Goal: Information Seeking & Learning: Compare options

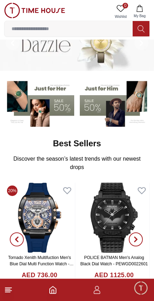
scroll to position [24, 0]
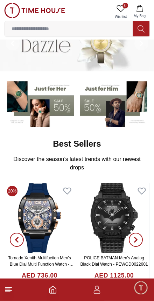
click at [93, 35] on input at bounding box center [69, 29] width 128 height 14
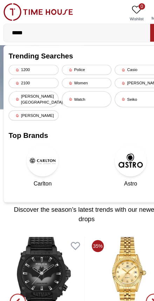
type input "******"
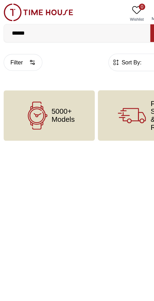
click at [89, 33] on input "******" at bounding box center [69, 29] width 128 height 14
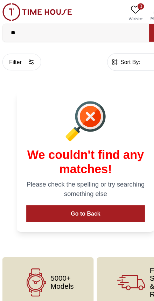
type input "*"
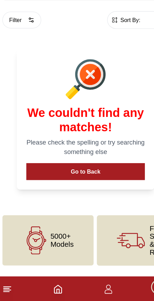
click at [110, 179] on button "Go to Back" at bounding box center [76, 186] width 103 height 15
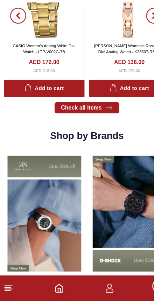
scroll to position [452, 0]
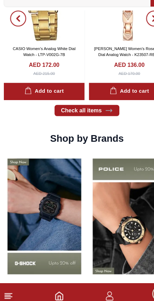
click at [93, 124] on icon at bounding box center [96, 127] width 7 height 7
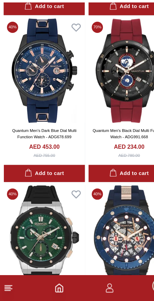
scroll to position [199, 0]
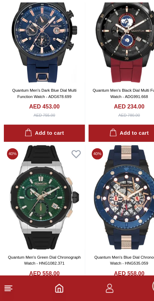
click at [50, 286] on icon "Home" at bounding box center [53, 289] width 6 height 7
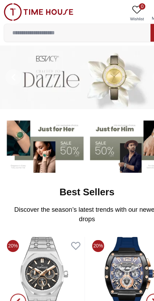
click at [100, 27] on input at bounding box center [69, 29] width 128 height 14
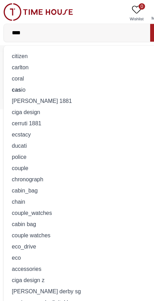
type input "*****"
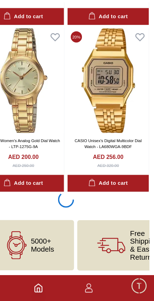
scroll to position [1320, 0]
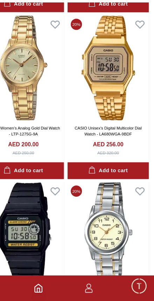
scroll to position [1349, 0]
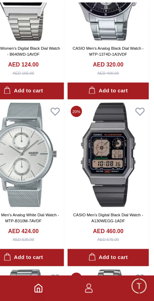
scroll to position [1694, 0]
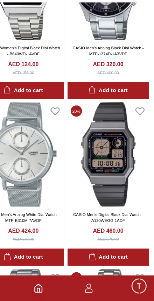
click at [107, 144] on img at bounding box center [113, 172] width 71 height 91
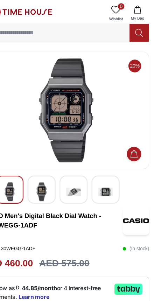
click at [49, 166] on img at bounding box center [55, 167] width 13 height 16
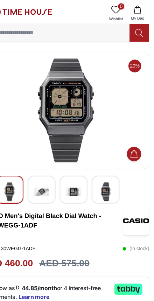
click at [49, 167] on img at bounding box center [55, 167] width 13 height 16
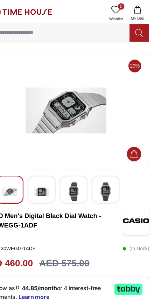
click at [85, 109] on img at bounding box center [77, 96] width 134 height 91
click at [49, 165] on img at bounding box center [55, 167] width 13 height 16
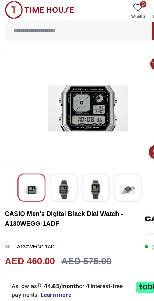
click at [58, 163] on img at bounding box center [55, 167] width 13 height 16
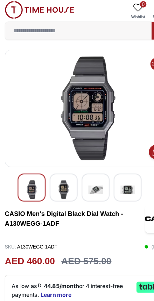
click at [81, 161] on img at bounding box center [83, 167] width 13 height 16
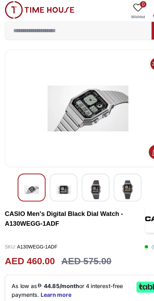
click at [115, 166] on img at bounding box center [111, 167] width 13 height 16
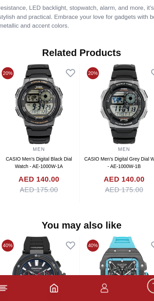
scroll to position [523, 0]
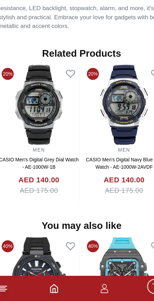
click at [46, 110] on img at bounding box center [39, 129] width 71 height 70
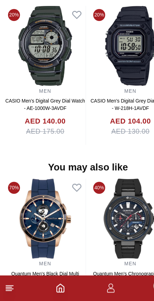
scroll to position [539, 0]
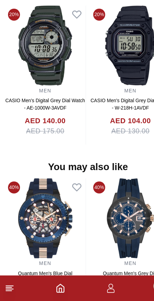
click at [49, 285] on icon "Home" at bounding box center [53, 289] width 8 height 8
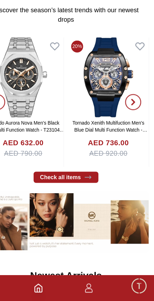
scroll to position [137, 0]
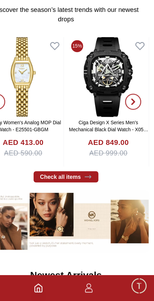
click at [81, 70] on img at bounding box center [114, 105] width 71 height 70
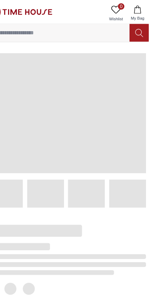
click at [96, 67] on span at bounding box center [77, 98] width 140 height 105
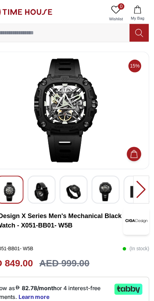
click at [49, 169] on img at bounding box center [55, 167] width 13 height 16
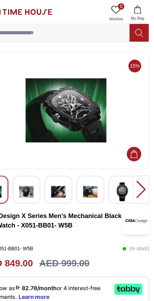
click at [64, 166] on img at bounding box center [70, 167] width 13 height 16
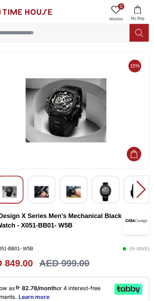
click at [77, 166] on img at bounding box center [83, 167] width 13 height 16
click at [77, 167] on img at bounding box center [83, 167] width 13 height 16
click at [49, 166] on img at bounding box center [55, 167] width 13 height 16
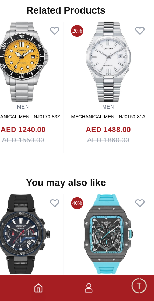
scroll to position [545, 0]
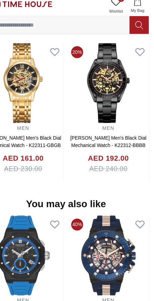
click at [86, 73] on img at bounding box center [114, 79] width 71 height 70
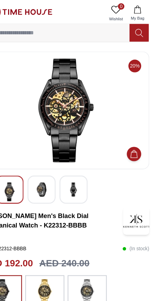
click at [49, 162] on img at bounding box center [55, 165] width 13 height 13
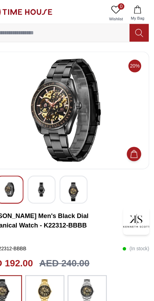
click at [77, 159] on img at bounding box center [83, 167] width 13 height 16
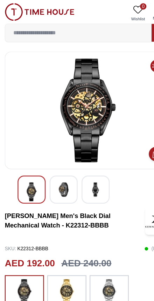
click at [61, 161] on img at bounding box center [55, 165] width 13 height 13
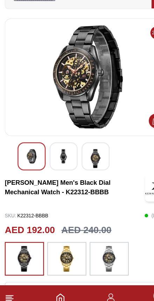
scroll to position [17, 0]
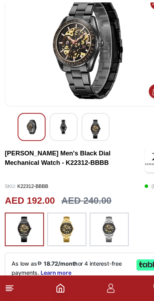
click at [100, 227] on img at bounding box center [95, 238] width 17 height 22
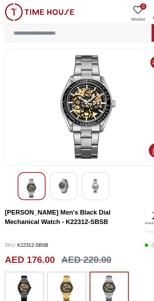
scroll to position [2, 0]
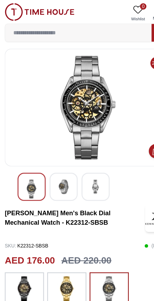
click at [123, 7] on span "0" at bounding box center [125, 6] width 6 height 6
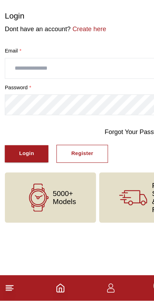
click at [46, 278] on footer at bounding box center [77, 289] width 154 height 22
click at [56, 285] on icon "Home" at bounding box center [53, 289] width 8 height 8
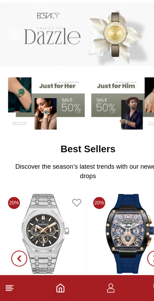
click at [8, 285] on icon at bounding box center [8, 289] width 8 height 8
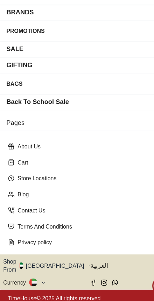
scroll to position [10, 0]
click at [50, 263] on button "Shop From [GEOGRAPHIC_DATA]" at bounding box center [41, 270] width 76 height 14
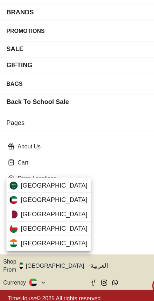
click at [54, 194] on div "[GEOGRAPHIC_DATA]" at bounding box center [43, 200] width 74 height 13
